Goal: Transaction & Acquisition: Purchase product/service

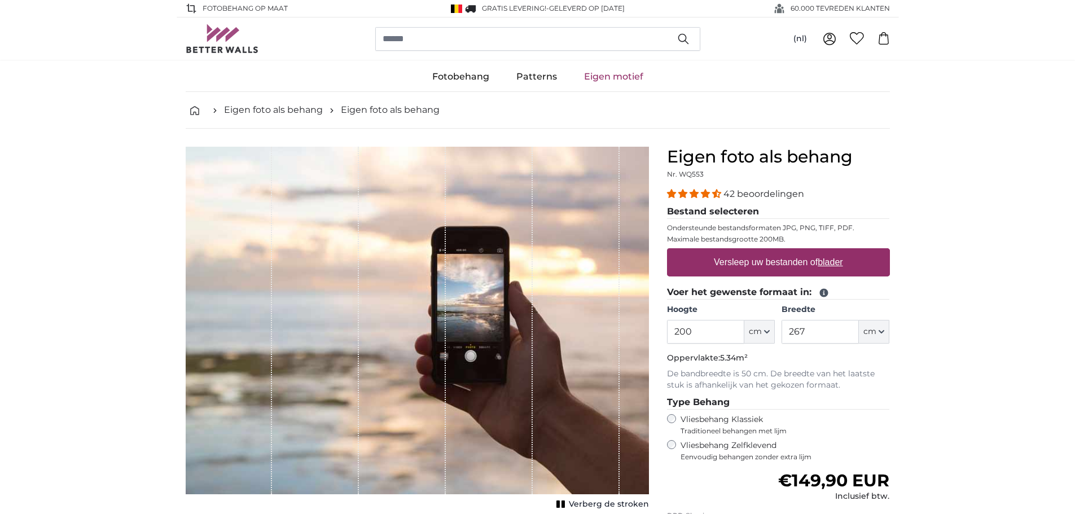
drag, startPoint x: 709, startPoint y: 337, endPoint x: 660, endPoint y: 336, distance: 48.6
click at [661, 337] on div "Eigen foto als behang Nr. WQ553 42 beoordelingen Bestand selecteren Ondersteund…" at bounding box center [778, 401] width 241 height 509
type input "6"
type input "370"
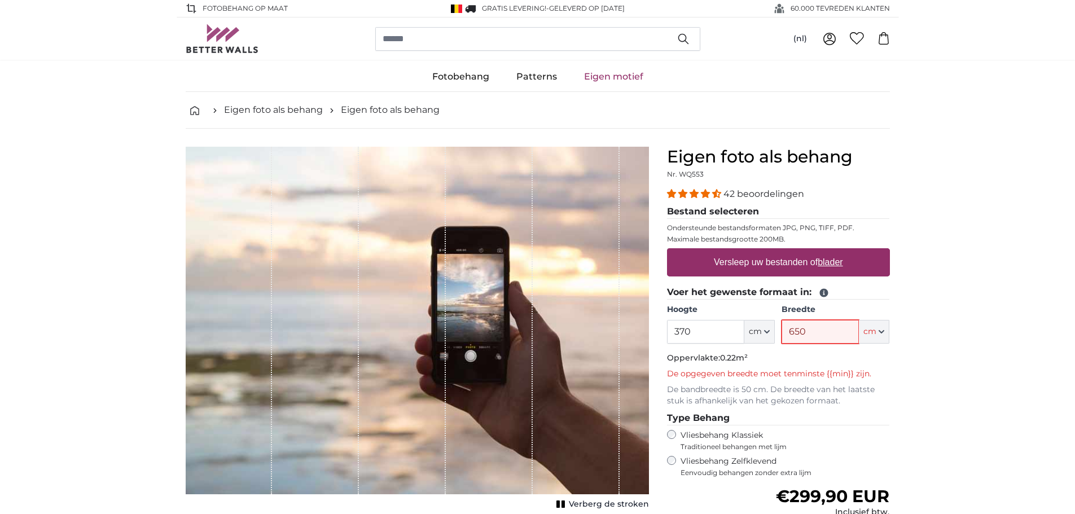
type input "650"
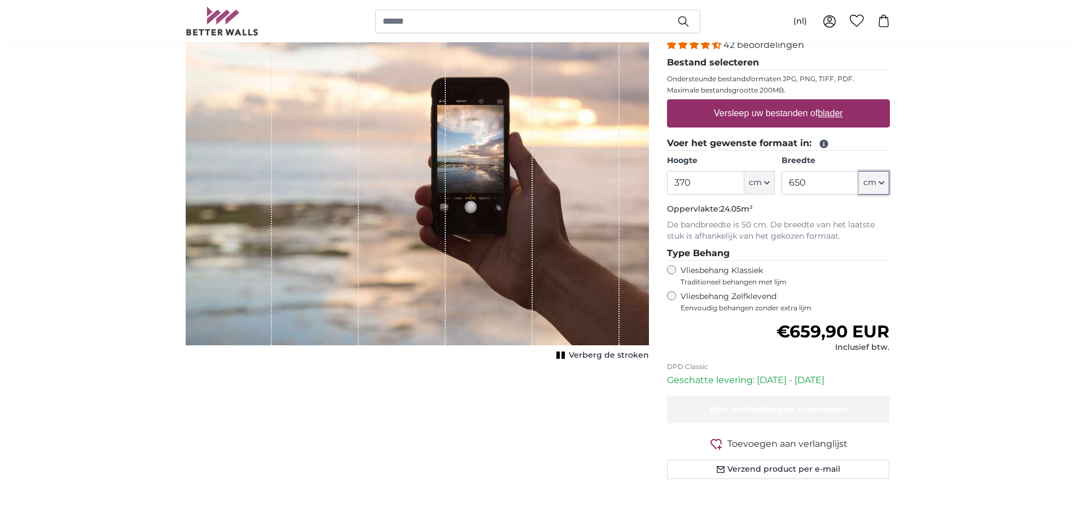
scroll to position [169, 0]
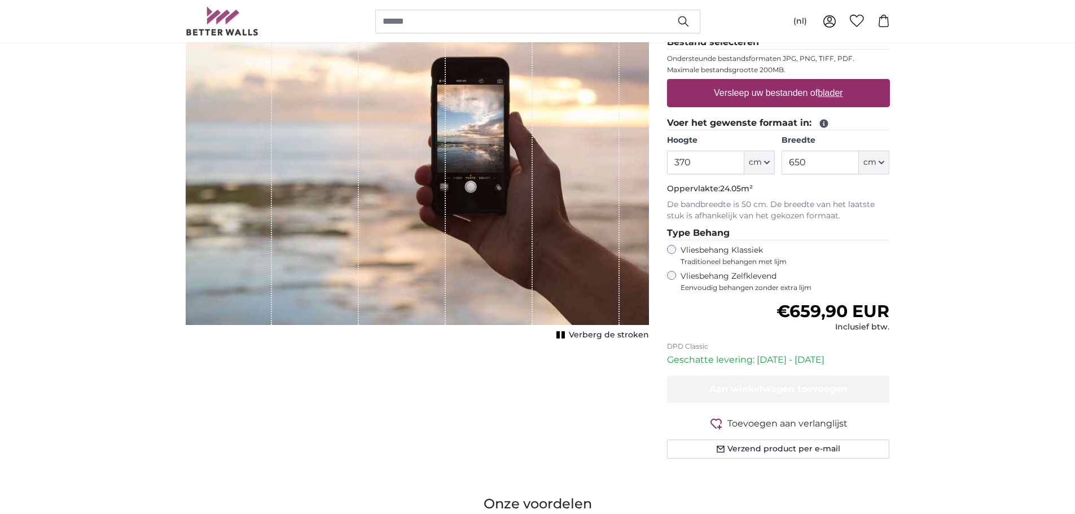
click at [792, 355] on p "Geschatte levering: [DATE] - [DATE]" at bounding box center [778, 360] width 223 height 14
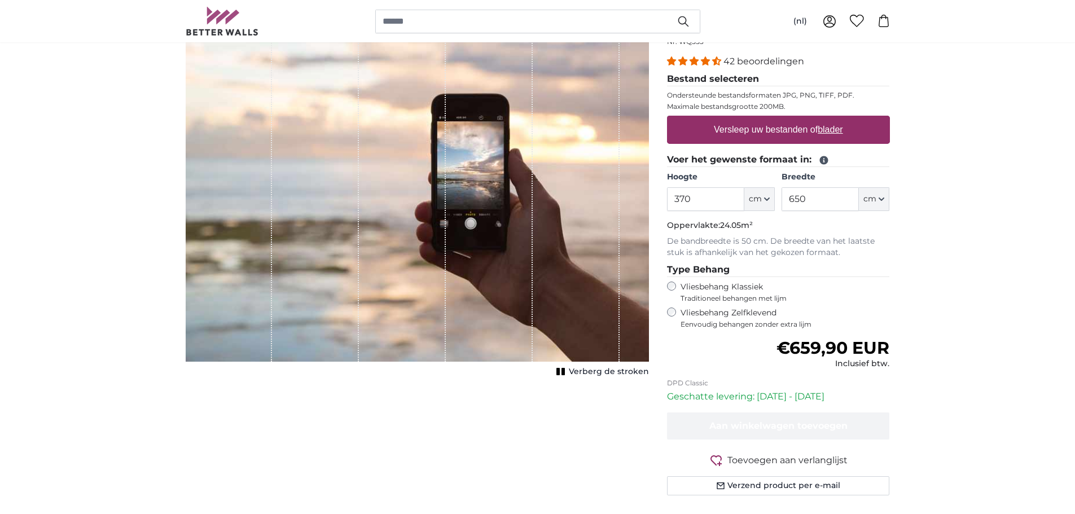
scroll to position [282, 0]
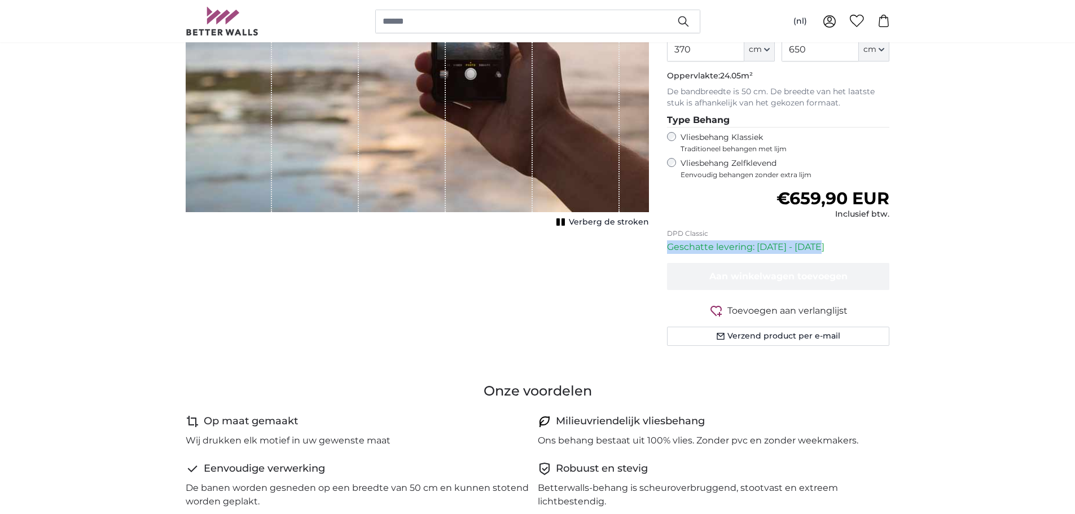
drag, startPoint x: 762, startPoint y: 244, endPoint x: 663, endPoint y: 245, distance: 98.8
click at [663, 245] on div "Eigen foto als behang Nr. WQ553 42 beoordelingen Bestand selecteren Ondersteund…" at bounding box center [778, 119] width 241 height 509
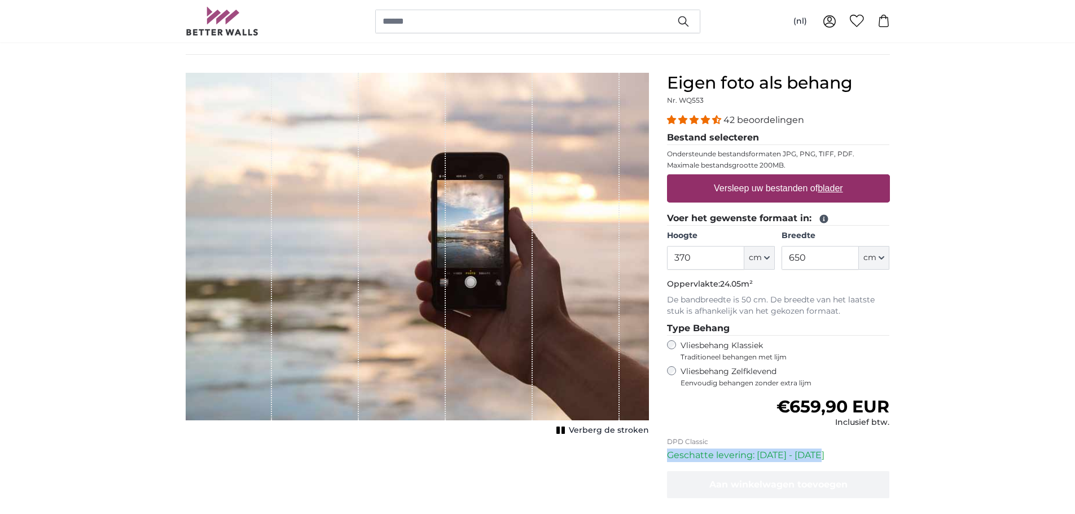
scroll to position [56, 0]
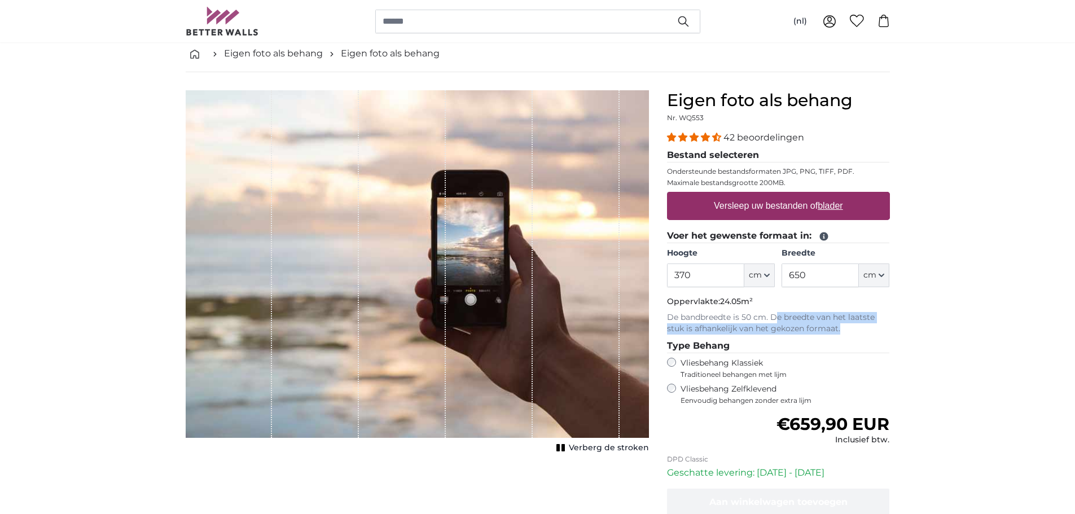
drag, startPoint x: 774, startPoint y: 313, endPoint x: 896, endPoint y: 327, distance: 122.2
click at [896, 327] on div "Eigen foto als behang Nr. WQ553 42 beoordelingen Bestand selecteren Ondersteund…" at bounding box center [778, 344] width 241 height 509
